Goal: Information Seeking & Learning: Check status

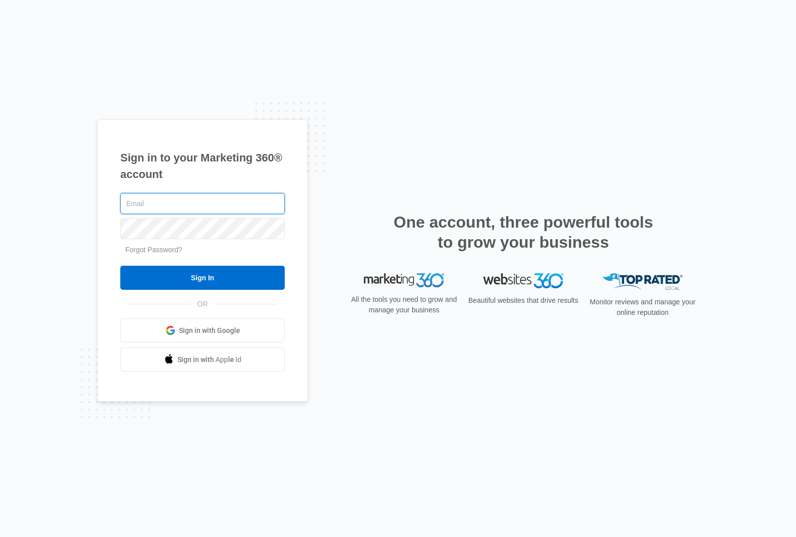
type input "mike@smartchoiceli.com"
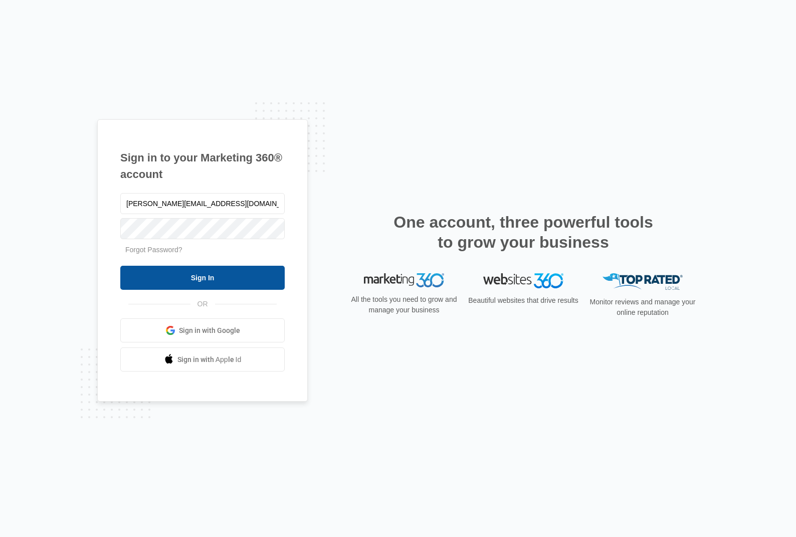
click at [208, 280] on input "Sign In" at bounding box center [202, 278] width 164 height 24
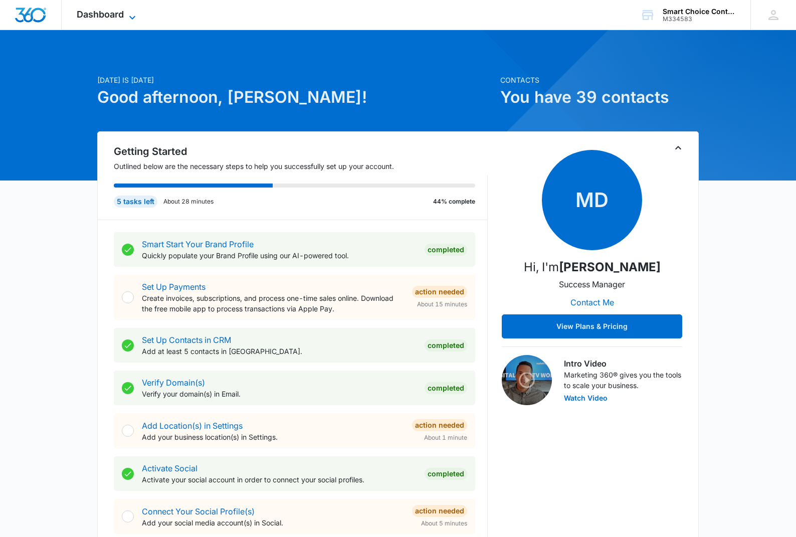
click at [134, 15] on icon at bounding box center [132, 18] width 12 height 12
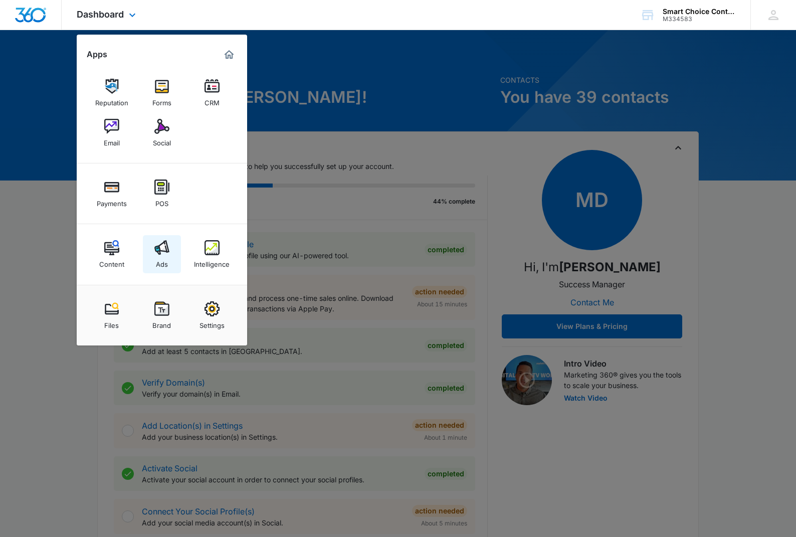
click at [160, 249] on img at bounding box center [161, 247] width 15 height 15
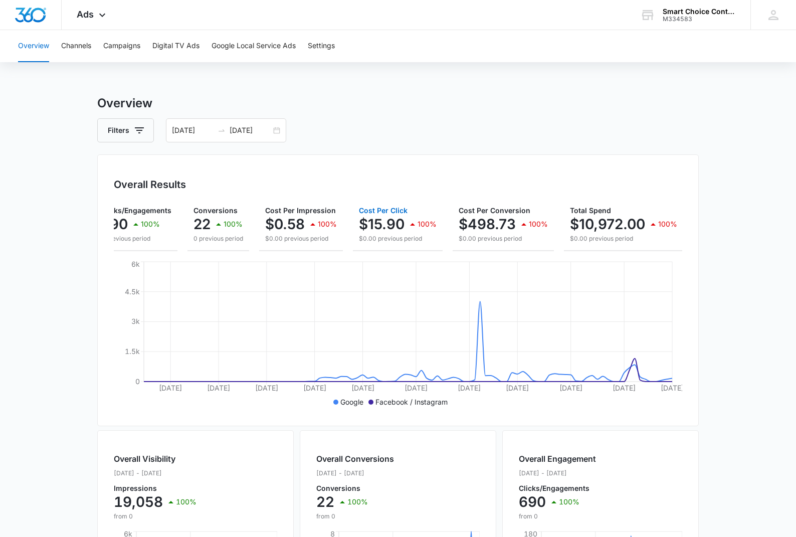
scroll to position [0, 105]
click at [614, 223] on p "$10,972.00" at bounding box center [608, 224] width 75 height 16
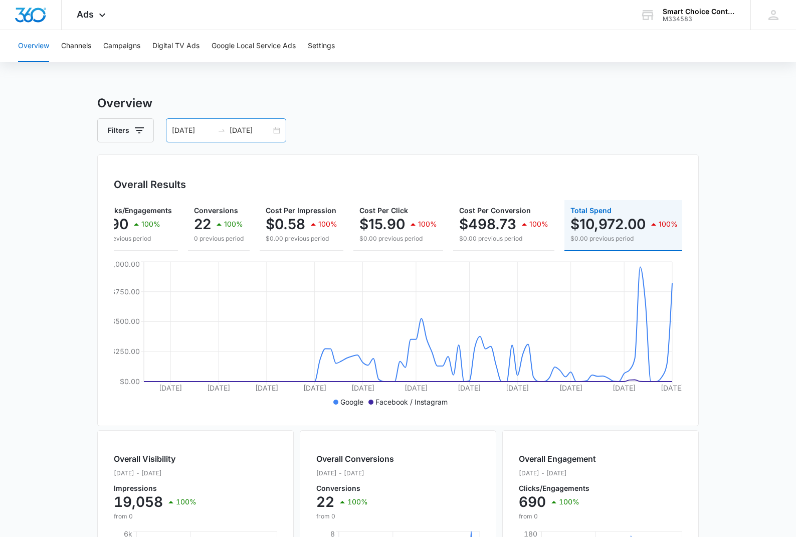
click at [279, 129] on div "07/01/2025 10/08/2025" at bounding box center [226, 130] width 120 height 24
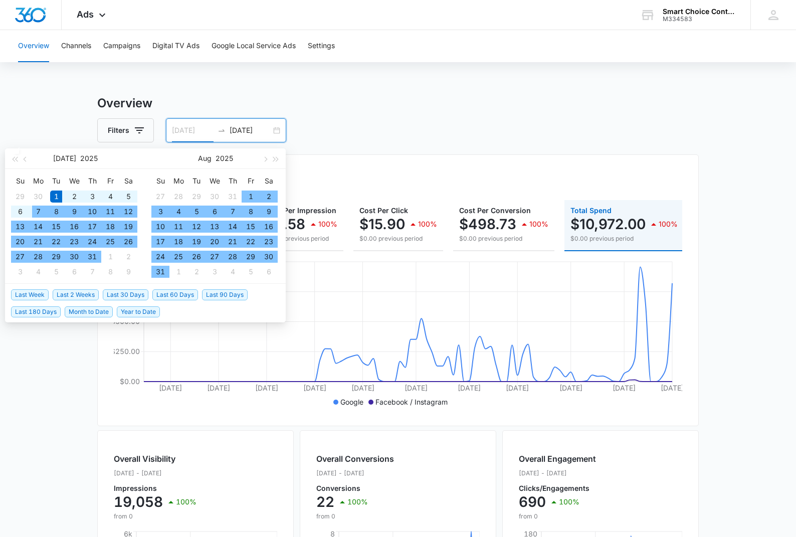
type input "[DATE]"
click at [51, 195] on div "1" at bounding box center [56, 197] width 12 height 12
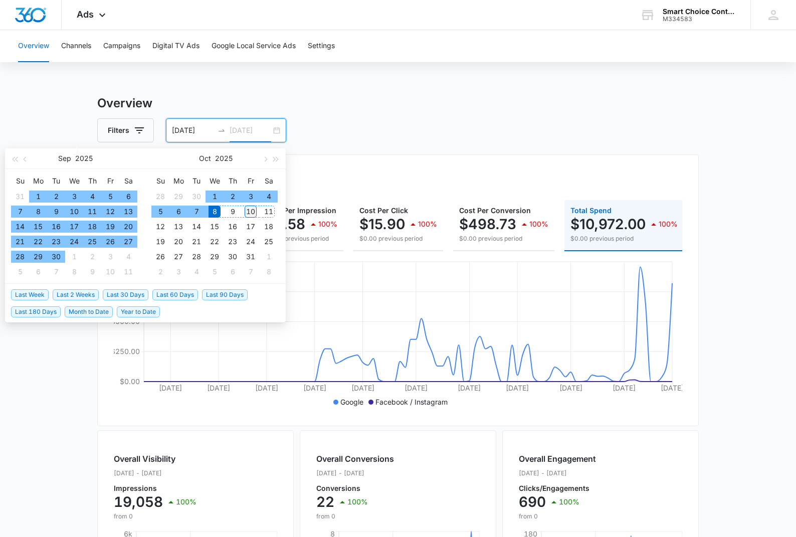
type input "[DATE]"
click at [252, 212] on div "10" at bounding box center [251, 212] width 12 height 12
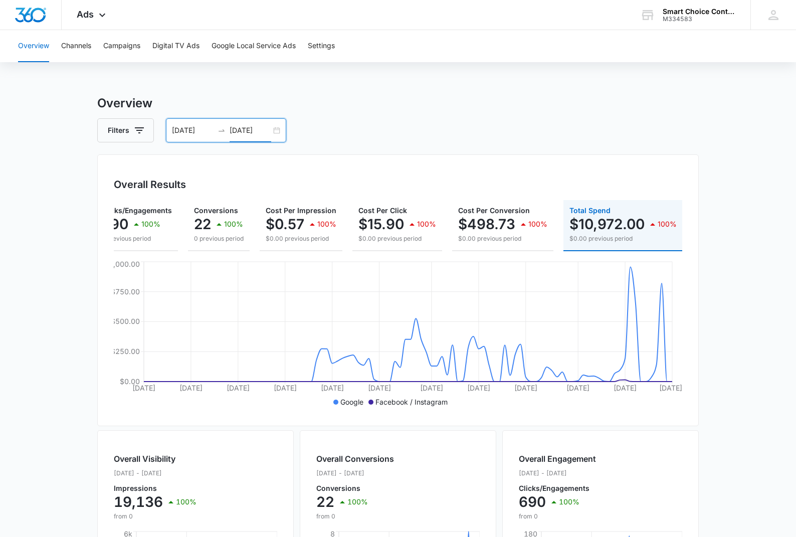
scroll to position [0, 104]
click at [719, 255] on main "Overview Filters 07/01/2025 10/10/2025 Overall Results Impressions 19.1k 100% 0…" at bounding box center [398, 454] width 796 height 720
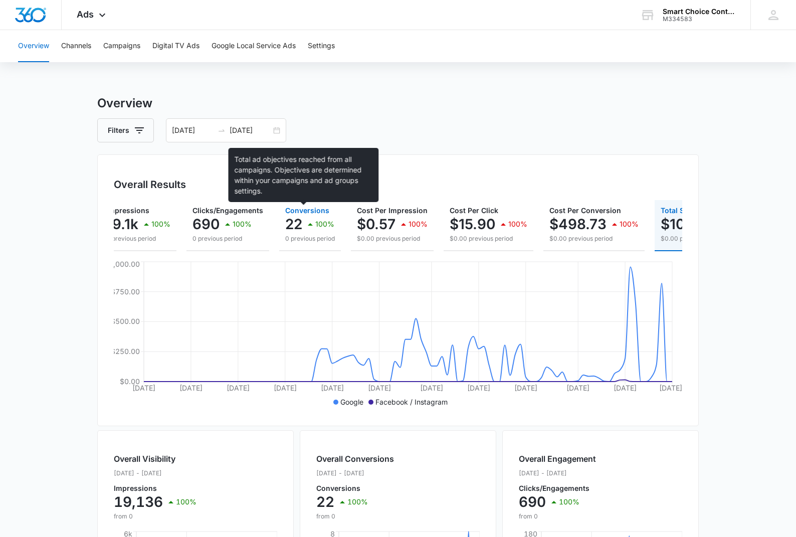
scroll to position [0, 12]
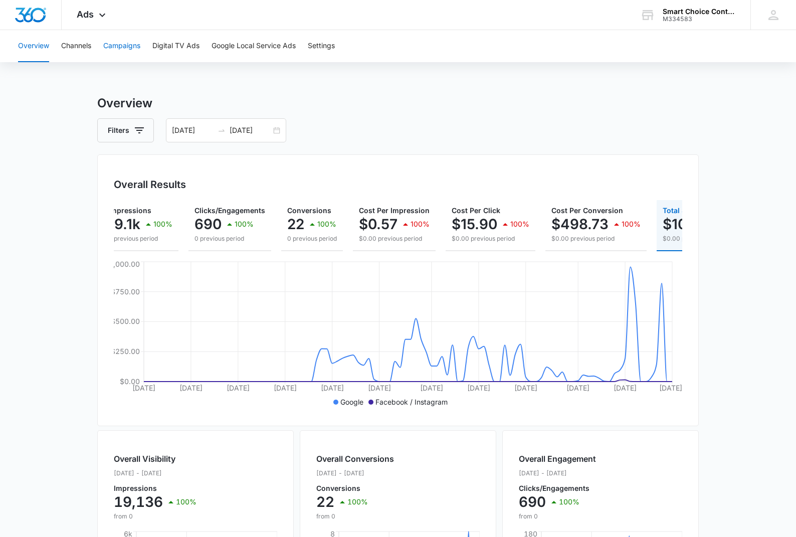
click at [108, 46] on button "Campaigns" at bounding box center [121, 46] width 37 height 32
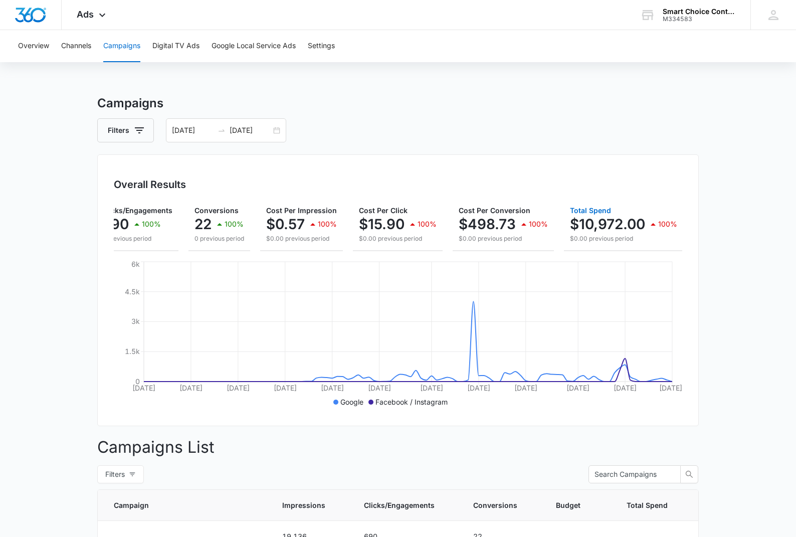
click at [598, 225] on p "$10,972.00" at bounding box center [607, 224] width 75 height 16
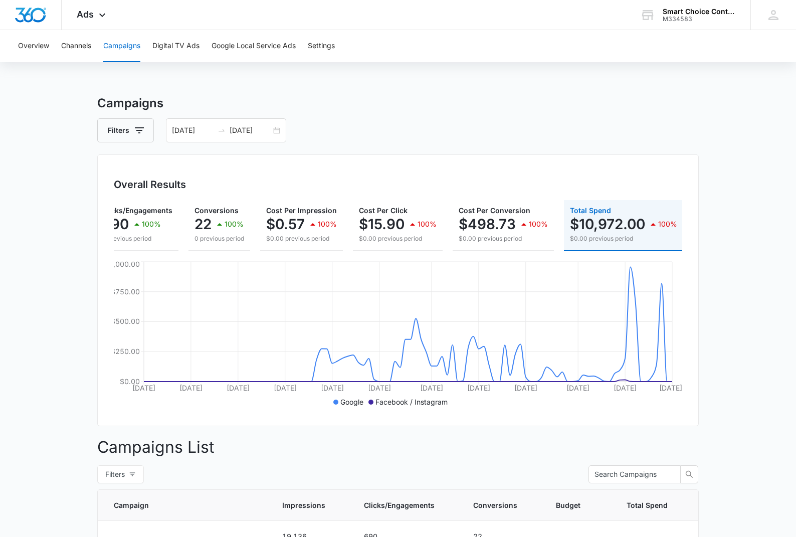
click at [411, 97] on h3 "Campaigns" at bounding box center [398, 103] width 602 height 18
click at [27, 46] on button "Overview" at bounding box center [33, 46] width 31 height 32
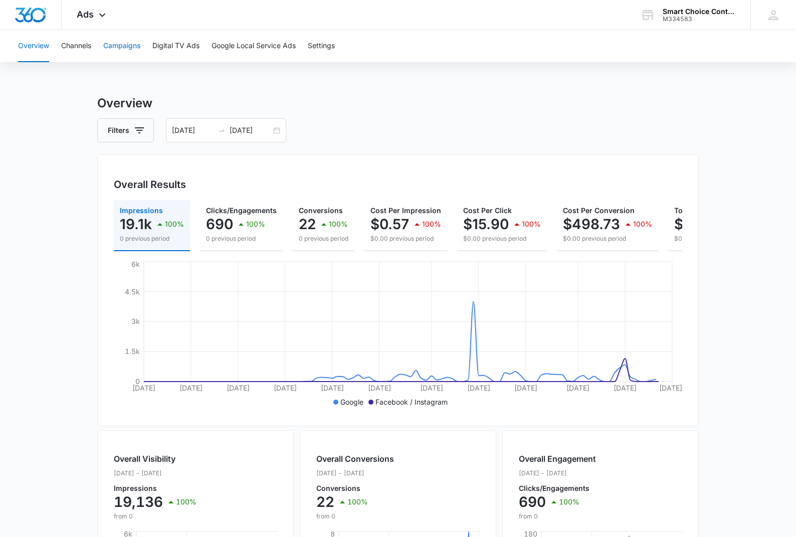
click at [117, 47] on button "Campaigns" at bounding box center [121, 46] width 37 height 32
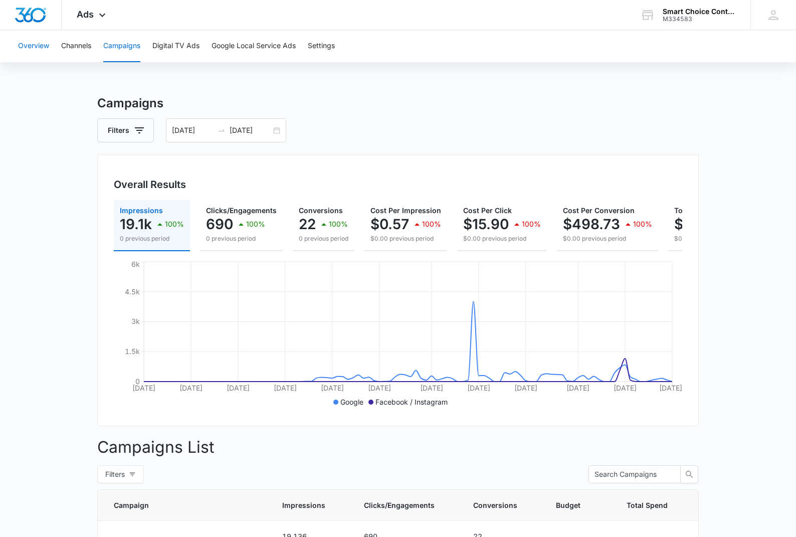
click at [39, 46] on button "Overview" at bounding box center [33, 46] width 31 height 32
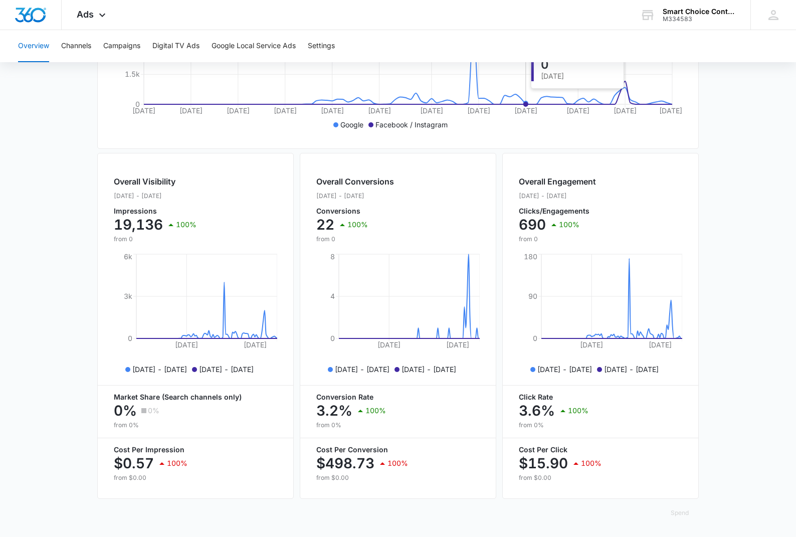
scroll to position [277, 0]
click at [38, 13] on img "Dashboard" at bounding box center [31, 15] width 32 height 15
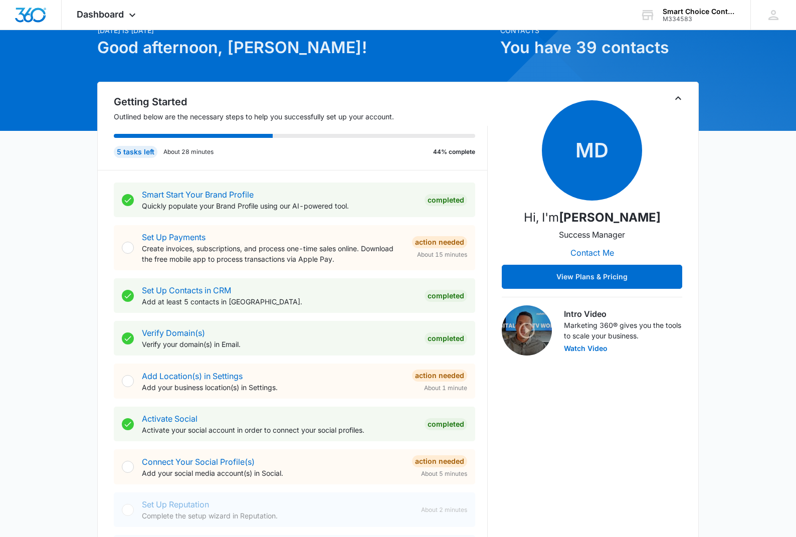
scroll to position [48, 0]
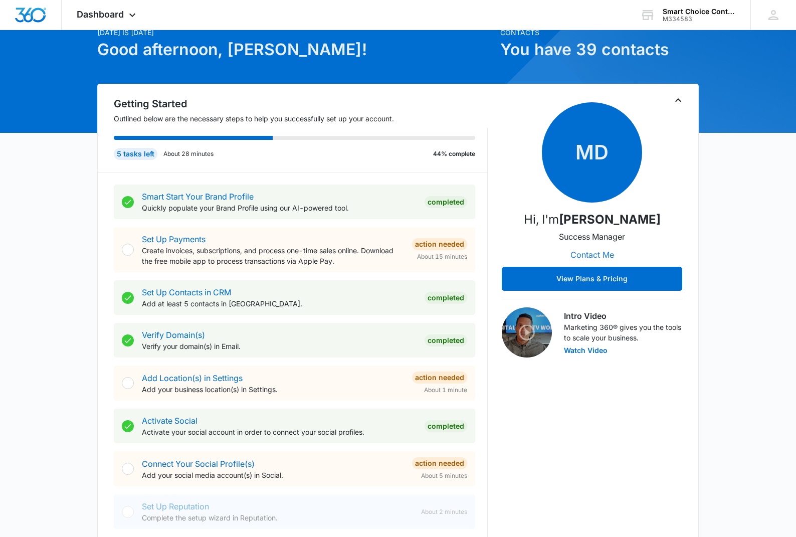
click at [592, 252] on button "Contact Me" at bounding box center [593, 255] width 64 height 24
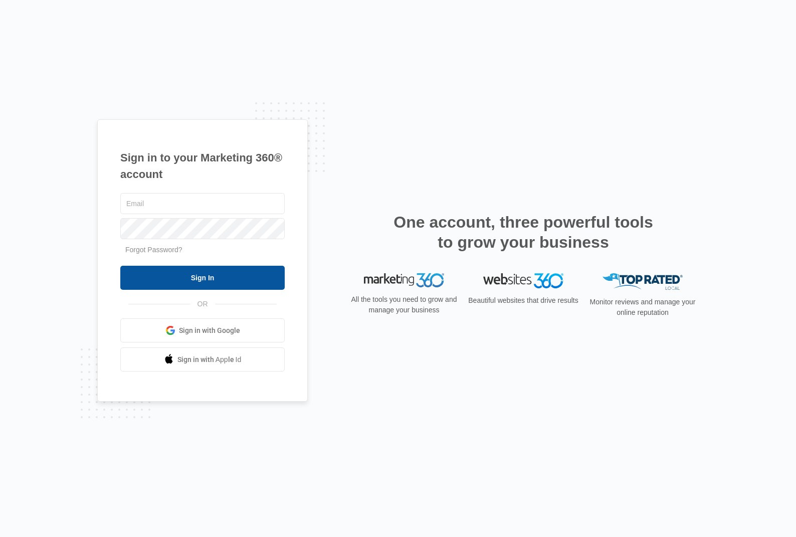
click at [210, 275] on input "Sign In" at bounding box center [202, 278] width 164 height 24
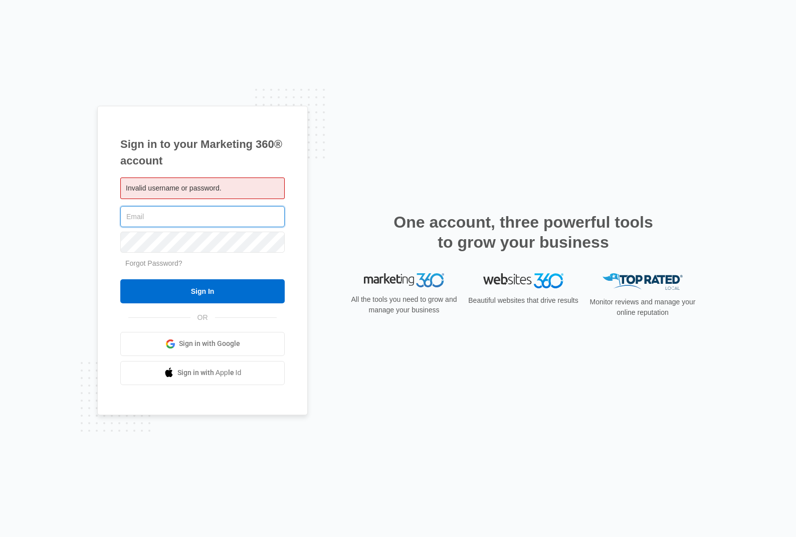
type input "[PERSON_NAME][EMAIL_ADDRESS][DOMAIN_NAME]"
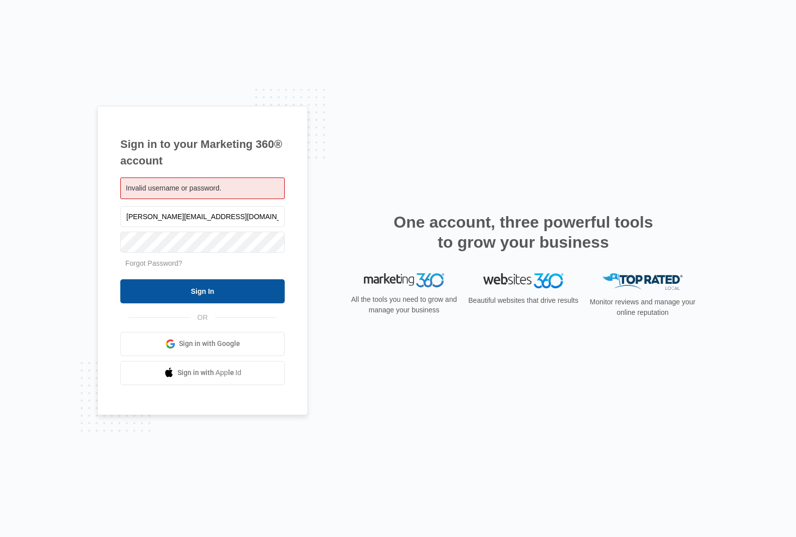
click at [198, 293] on input "Sign In" at bounding box center [202, 291] width 164 height 24
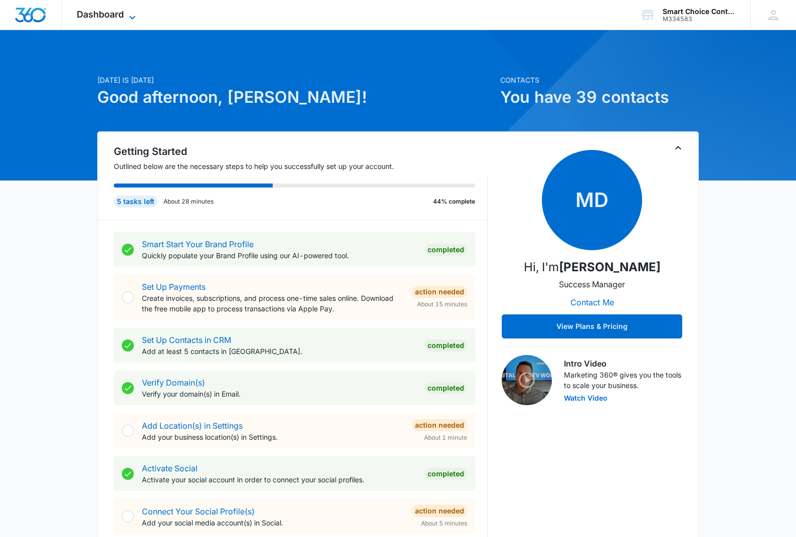
click at [134, 18] on icon at bounding box center [132, 18] width 6 height 4
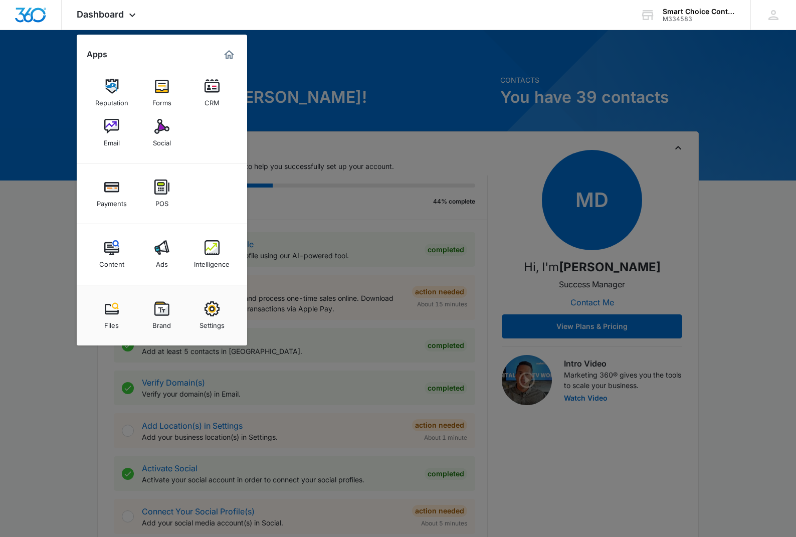
click at [158, 252] on img at bounding box center [161, 247] width 15 height 15
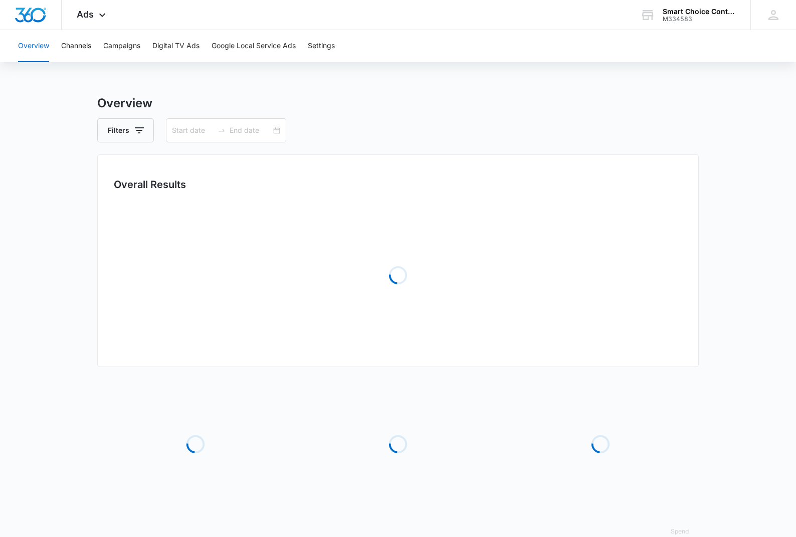
type input "[DATE]"
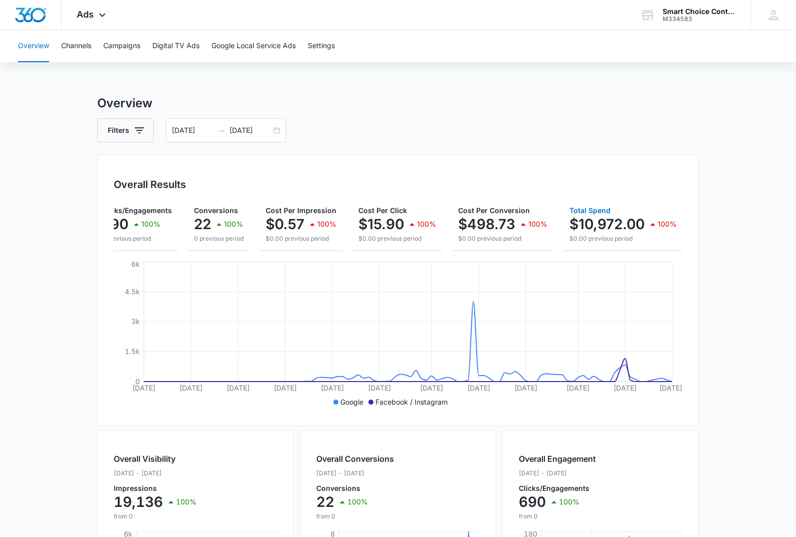
scroll to position [0, 104]
click at [640, 231] on p "$10,972.00" at bounding box center [607, 224] width 75 height 16
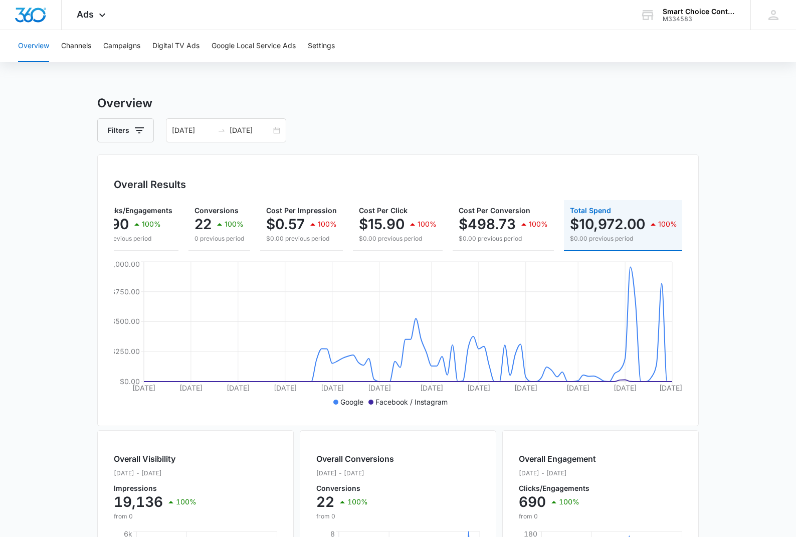
scroll to position [0, 0]
click at [487, 222] on p "$498.73" at bounding box center [487, 224] width 57 height 16
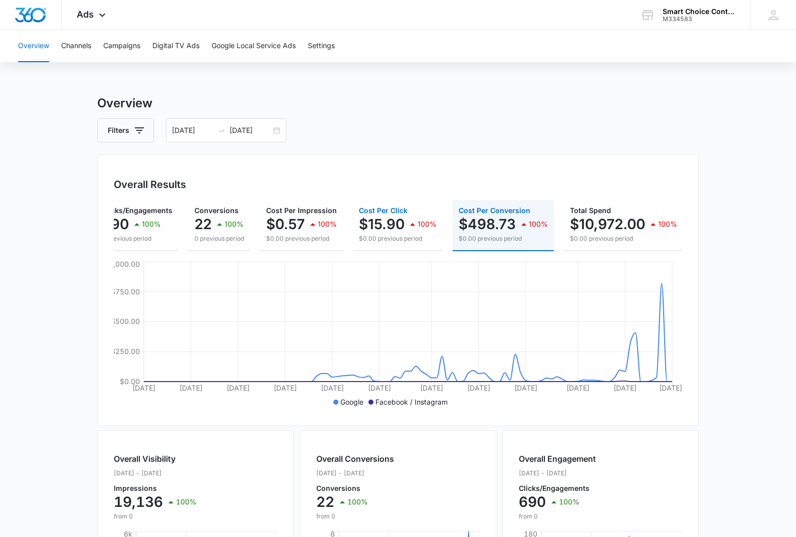
click at [383, 226] on p "$15.90" at bounding box center [382, 224] width 46 height 16
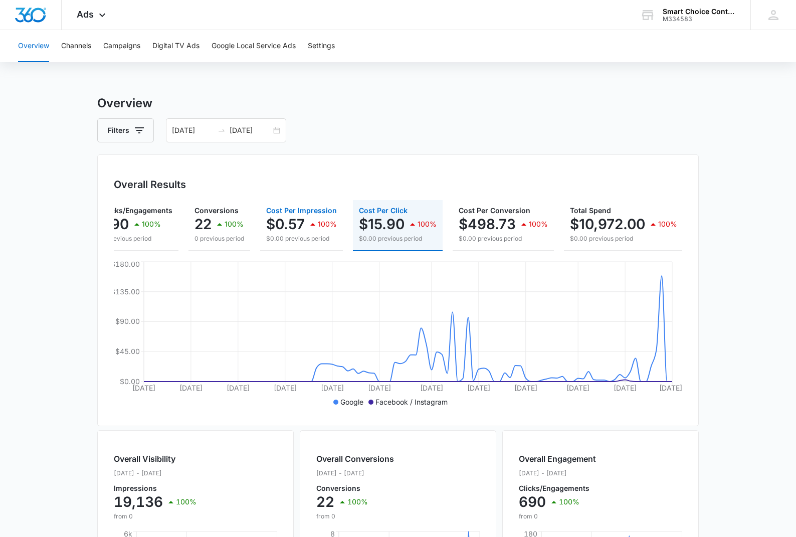
click at [305, 229] on div "$0.57 100%" at bounding box center [301, 224] width 71 height 20
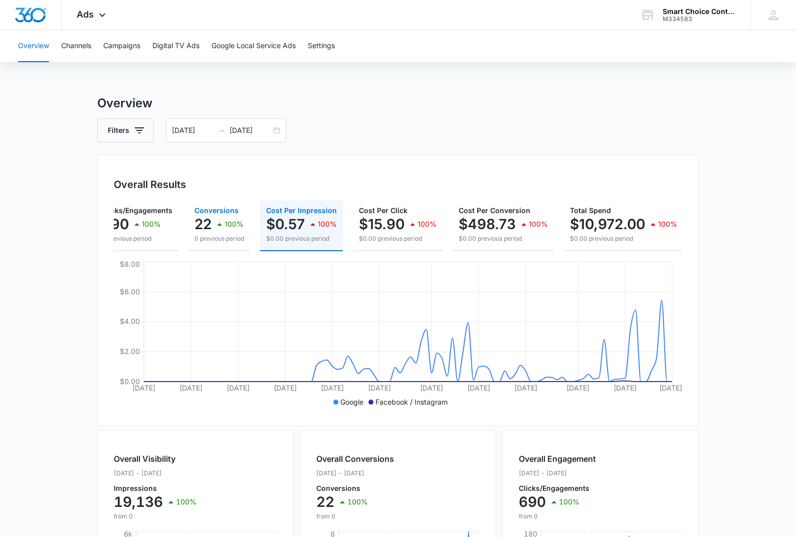
click at [222, 229] on icon "button" at bounding box center [220, 224] width 12 height 12
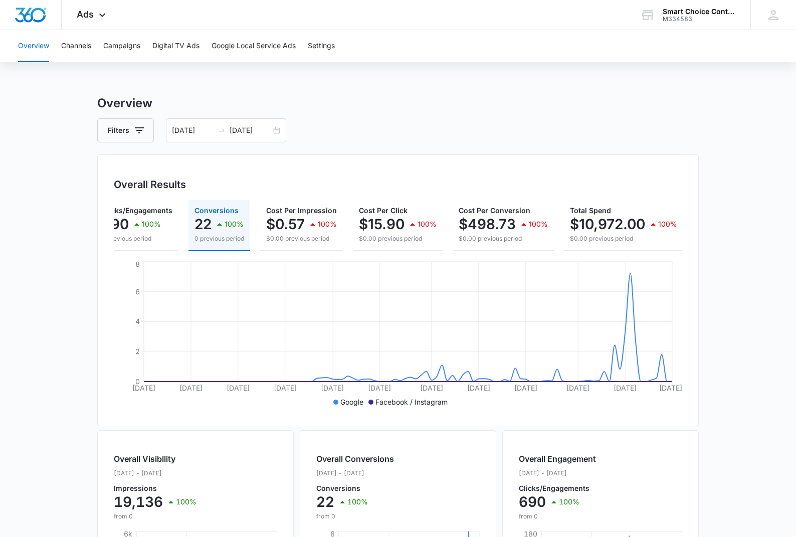
click at [727, 206] on main "Overview Filters [DATE] [DATE] Overall Results Impressions 19.1k 100% 0 previou…" at bounding box center [398, 454] width 796 height 720
